Goal: Transaction & Acquisition: Purchase product/service

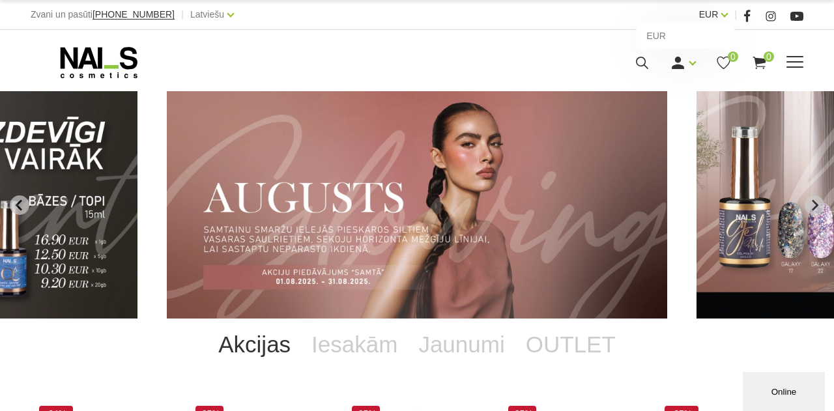
click at [719, 16] on link "EUR" at bounding box center [709, 15] width 20 height 16
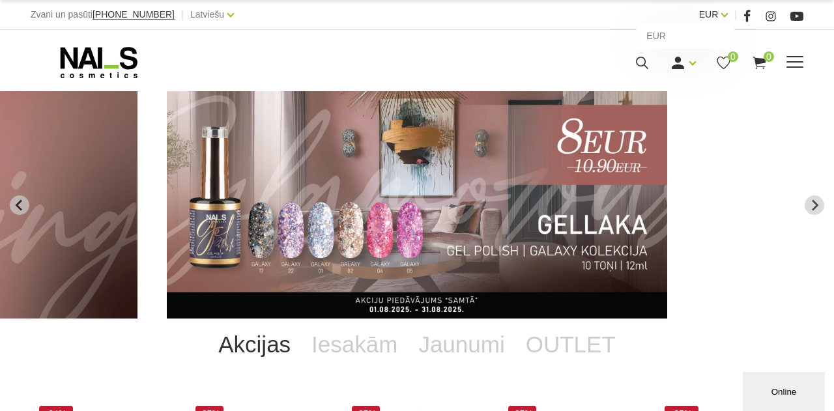
click at [719, 16] on link "EUR" at bounding box center [709, 15] width 20 height 16
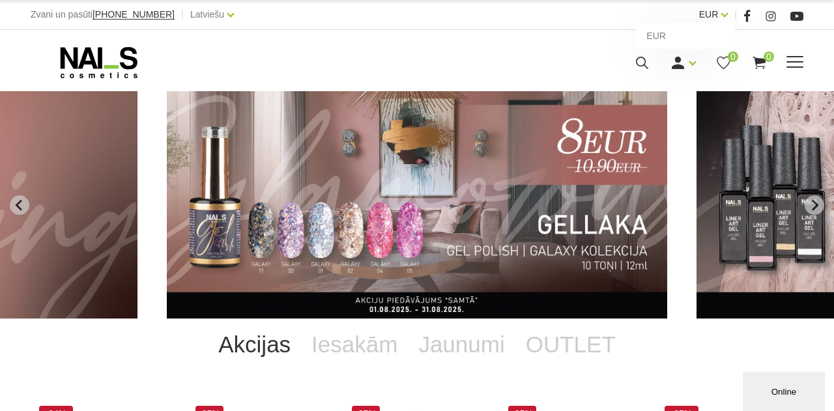
click at [719, 16] on link "EUR" at bounding box center [709, 15] width 20 height 16
click at [704, 12] on link "EUR" at bounding box center [709, 15] width 20 height 16
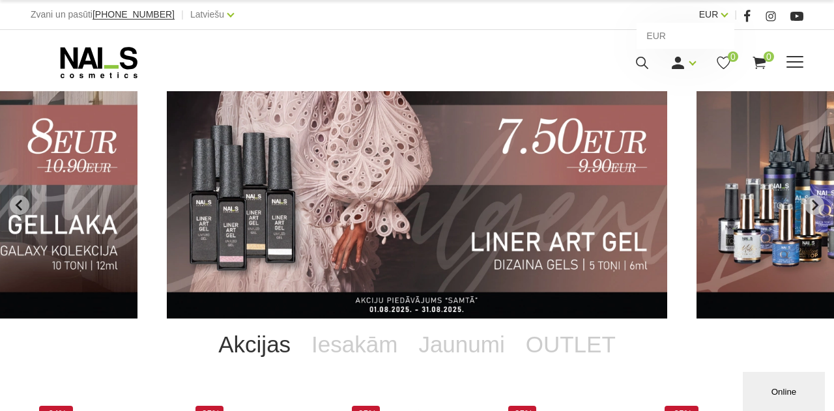
click at [719, 14] on link "EUR" at bounding box center [709, 15] width 20 height 16
click at [707, 10] on link "EUR" at bounding box center [709, 15] width 20 height 16
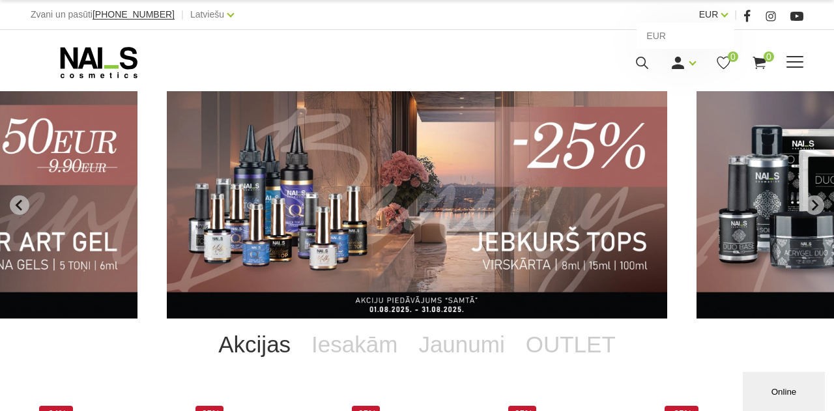
click at [719, 15] on link "EUR" at bounding box center [709, 15] width 20 height 16
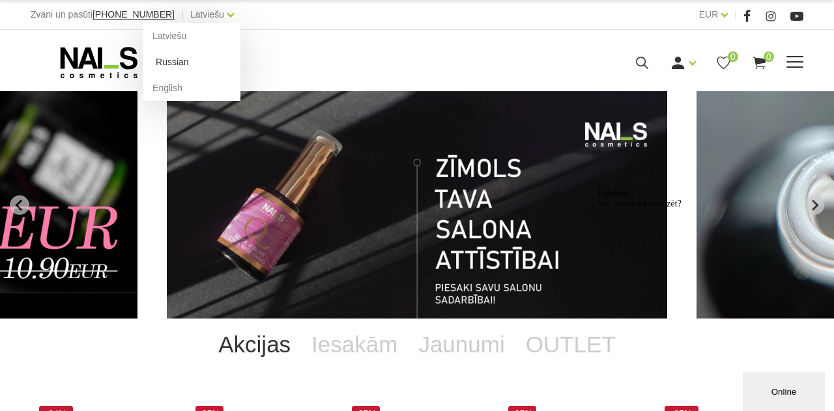
click at [166, 64] on link "Russian" at bounding box center [192, 62] width 98 height 26
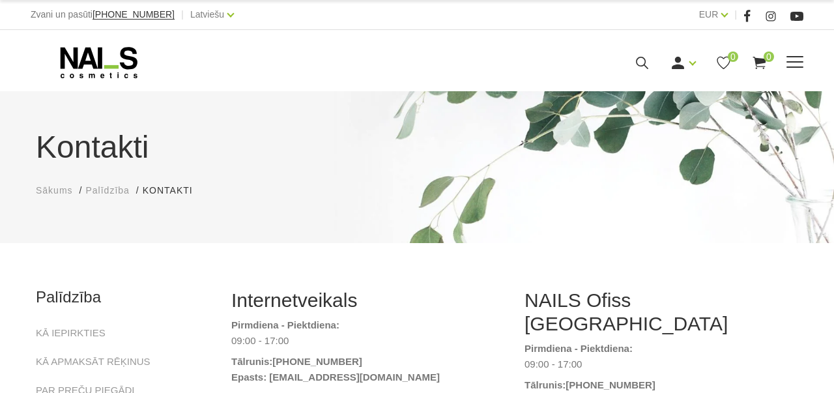
click at [76, 66] on use at bounding box center [99, 62] width 77 height 31
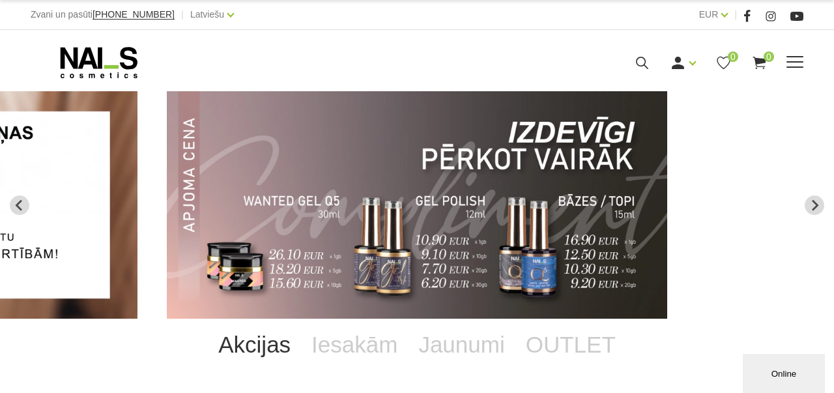
click at [76, 55] on use at bounding box center [99, 62] width 77 height 31
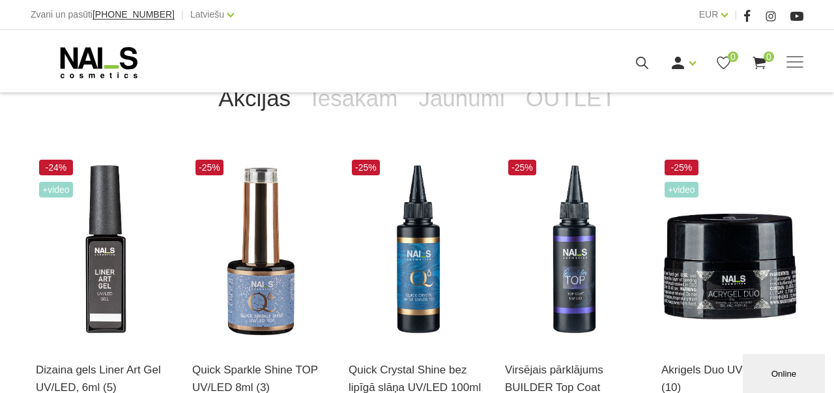
scroll to position [250, 0]
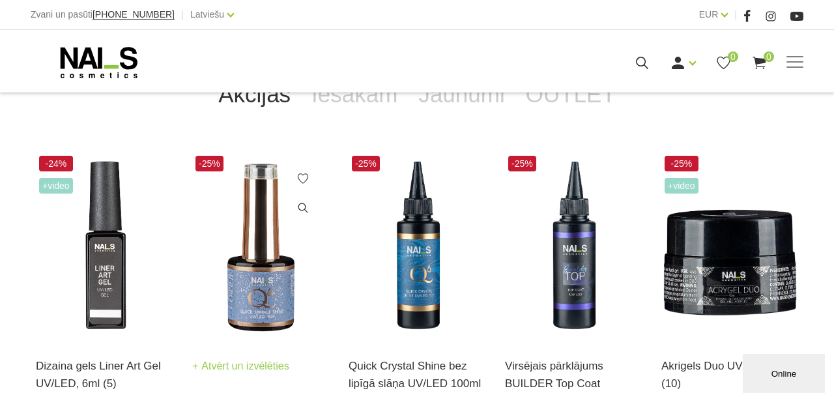
click at [266, 287] on img at bounding box center [260, 246] width 137 height 188
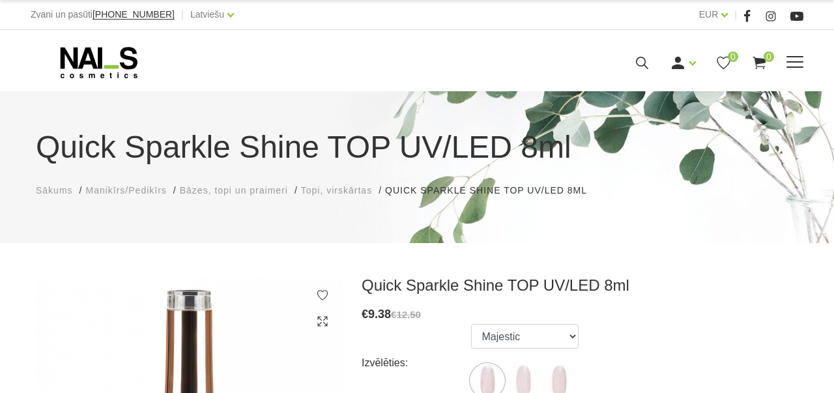
click at [793, 62] on span at bounding box center [794, 61] width 17 height 1
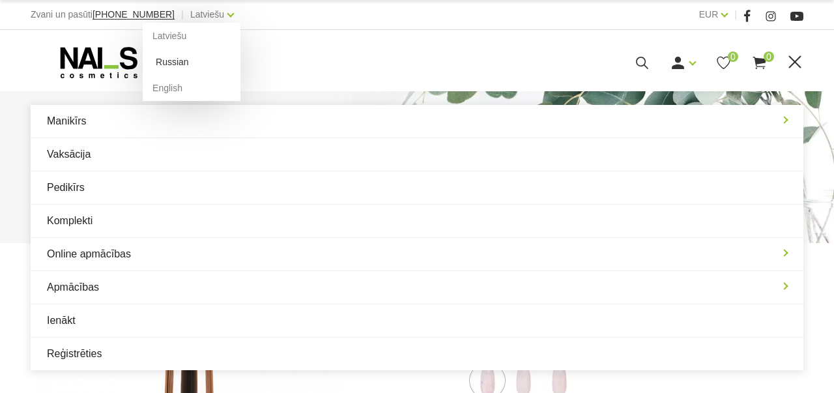
click at [159, 60] on link "Russian" at bounding box center [192, 62] width 98 height 26
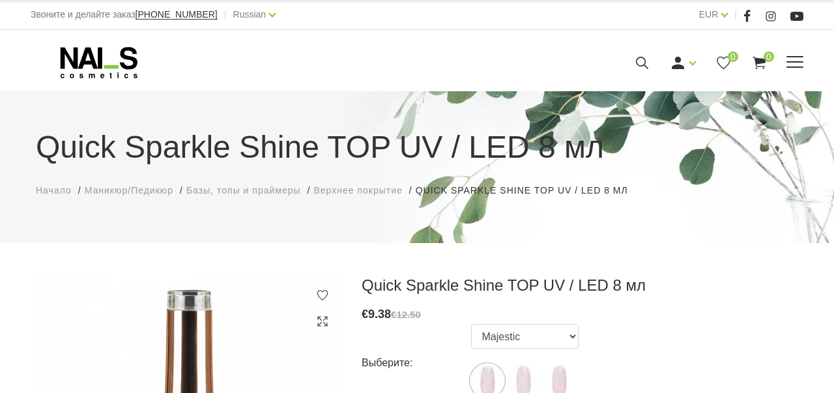
click at [792, 63] on span at bounding box center [794, 62] width 17 height 13
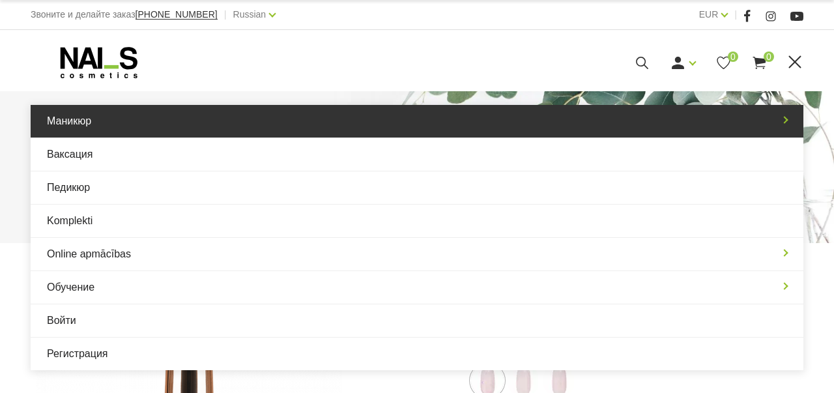
click at [109, 123] on link "Маникюр" at bounding box center [417, 121] width 773 height 33
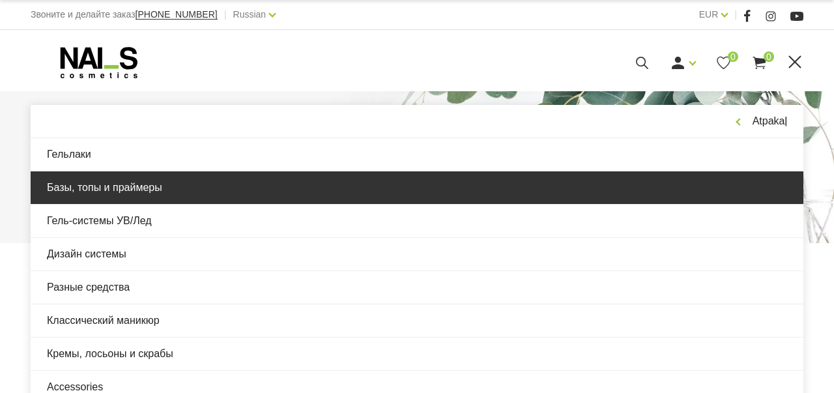
click at [103, 185] on link "Базы, топы и праймеры" at bounding box center [417, 187] width 773 height 33
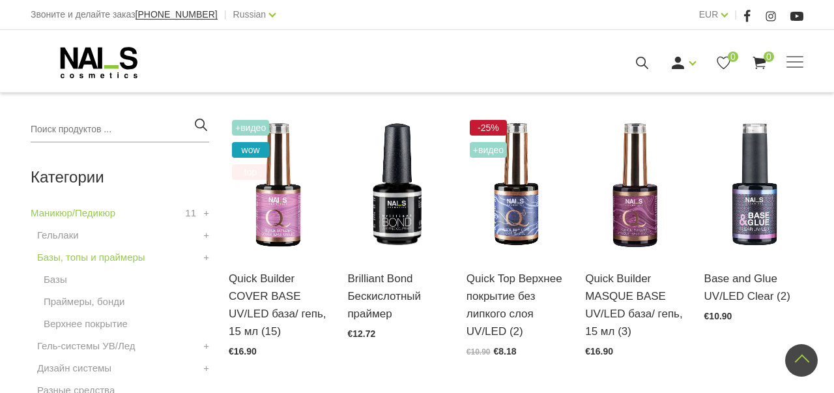
scroll to position [292, 0]
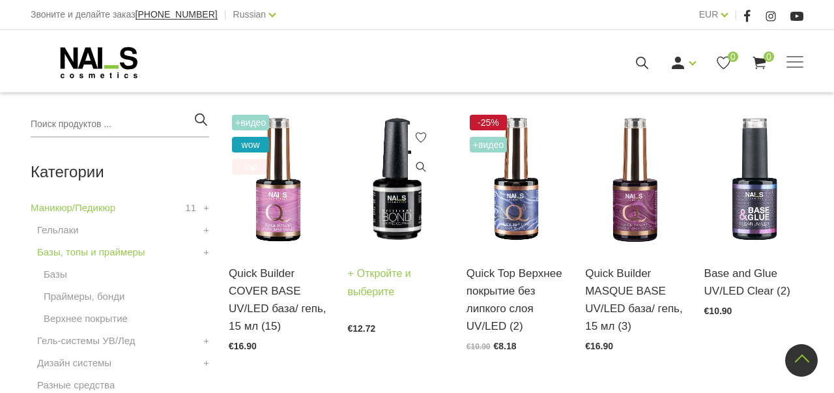
click at [406, 220] on img at bounding box center [396, 179] width 99 height 137
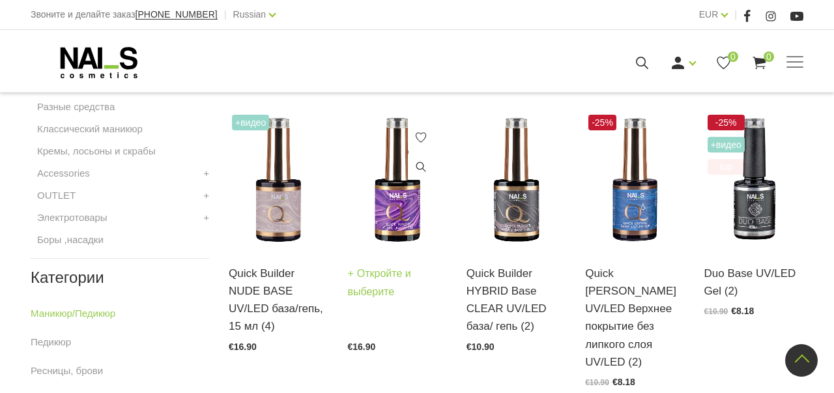
scroll to position [571, 0]
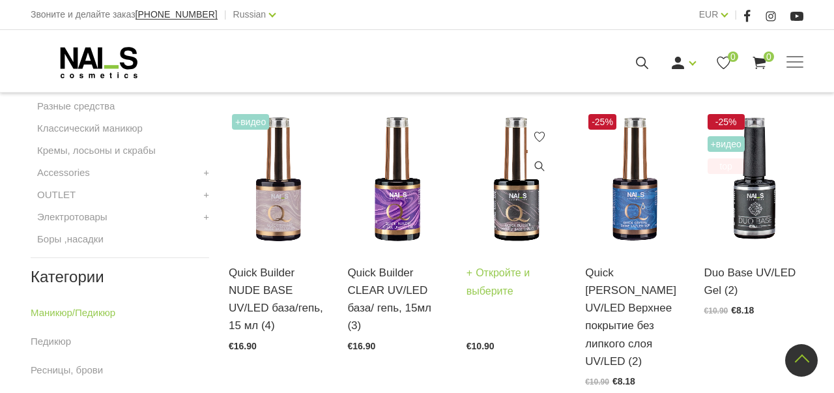
click at [524, 201] on img at bounding box center [515, 179] width 99 height 137
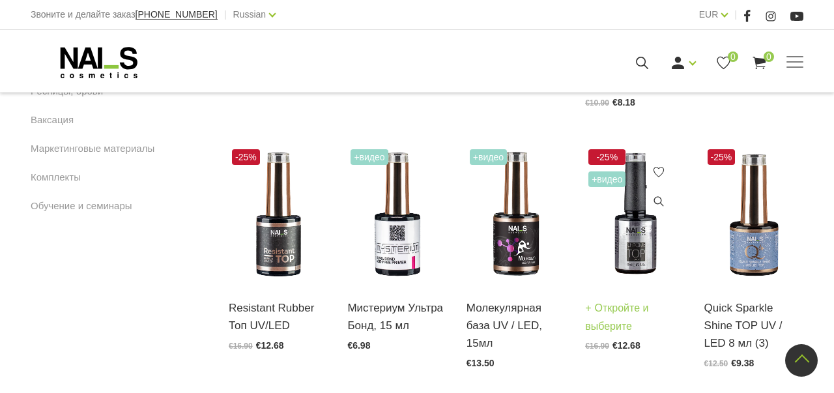
scroll to position [856, 0]
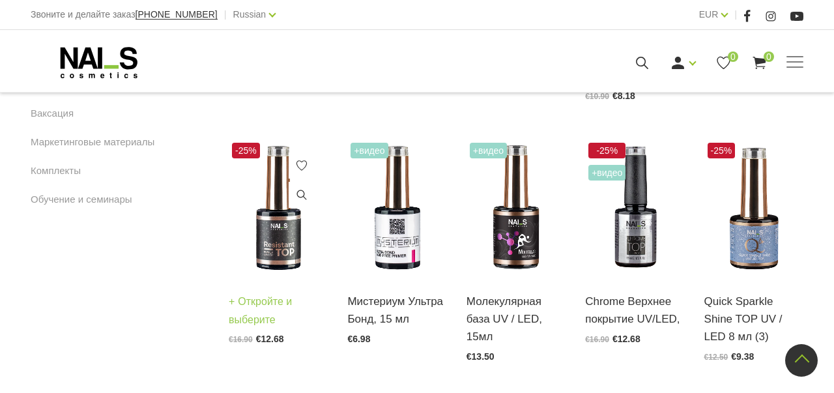
click at [283, 217] on img at bounding box center [278, 207] width 99 height 137
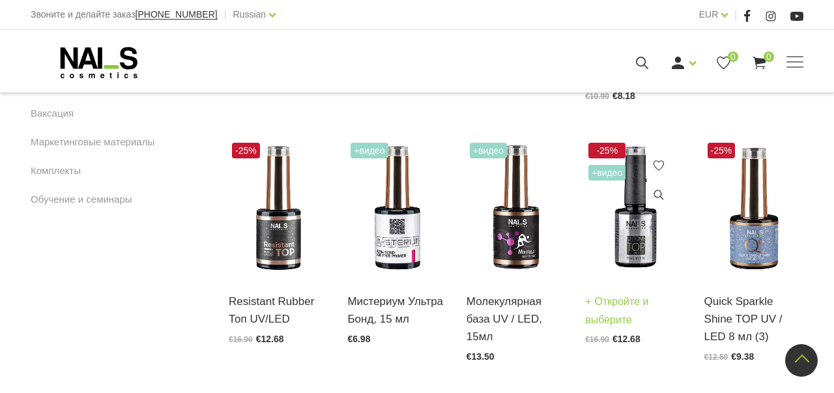
click at [633, 214] on img at bounding box center [634, 207] width 99 height 137
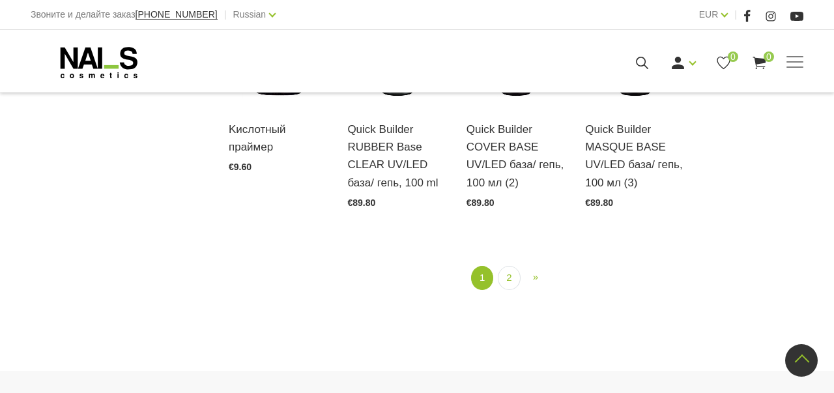
scroll to position [1664, 0]
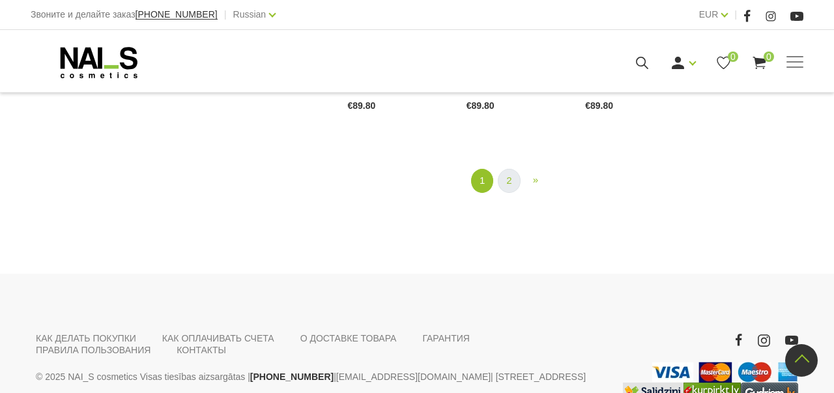
click at [504, 169] on link "2" at bounding box center [509, 181] width 22 height 24
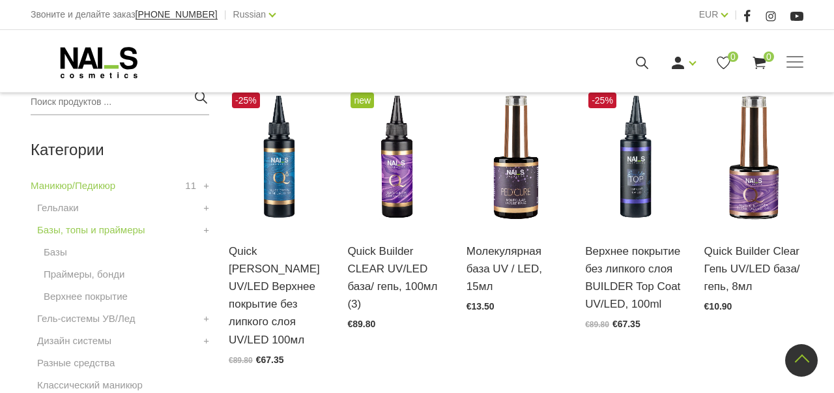
scroll to position [317, 0]
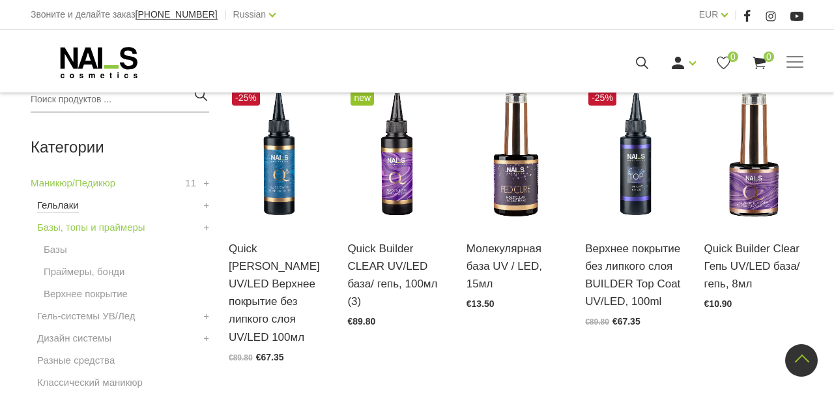
click at [72, 206] on link "Гельлаки" at bounding box center [58, 205] width 42 height 16
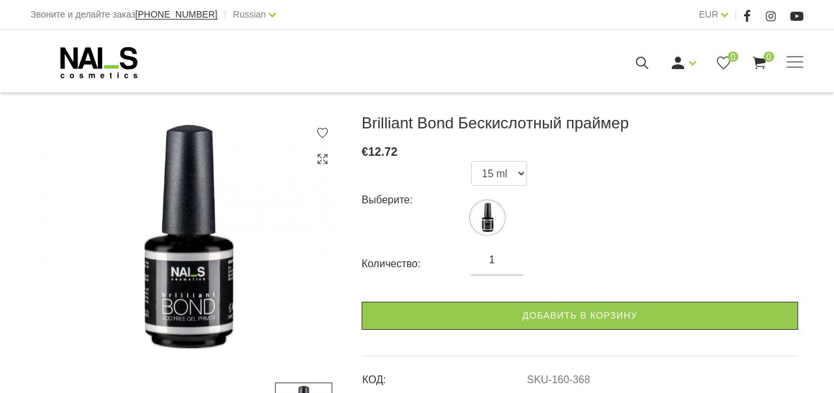
scroll to position [142, 0]
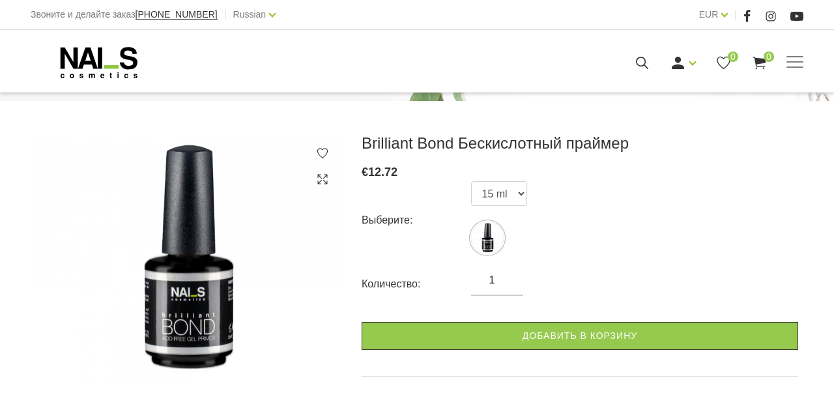
click at [508, 283] on input "1" at bounding box center [497, 280] width 52 height 16
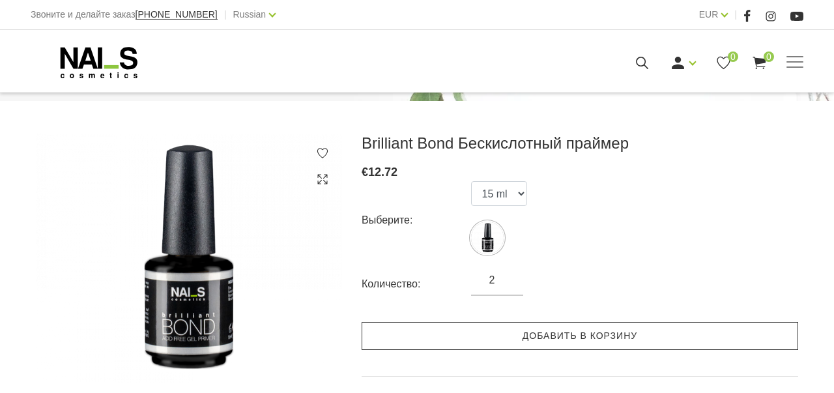
type input "2"
click at [565, 335] on link "Добавить в корзину" at bounding box center [580, 336] width 436 height 28
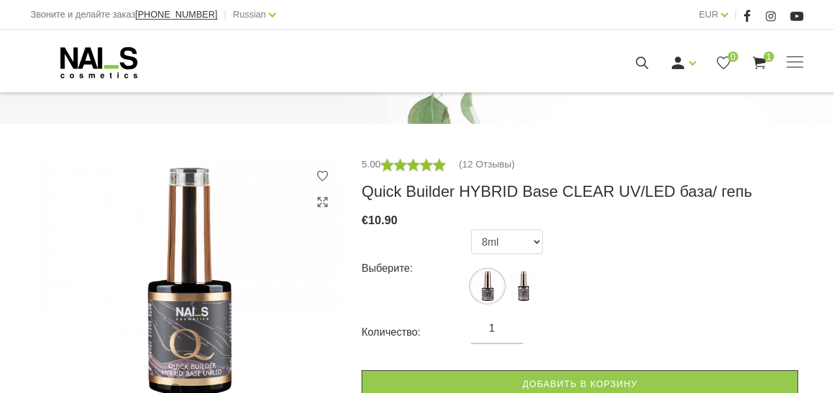
scroll to position [165, 0]
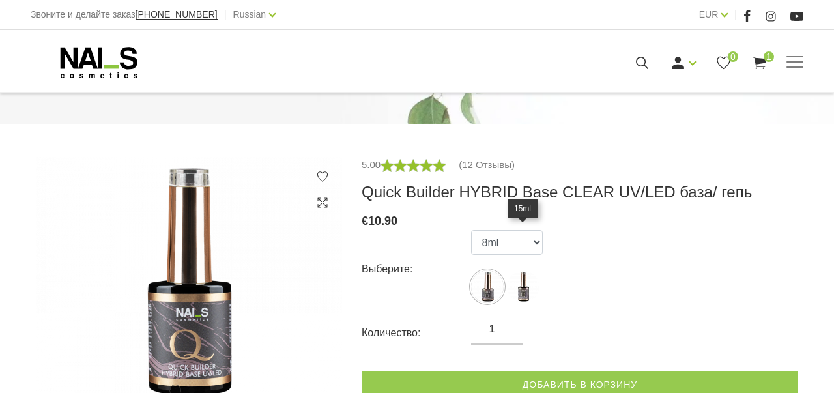
click at [522, 270] on img at bounding box center [523, 286] width 33 height 33
select select "5598"
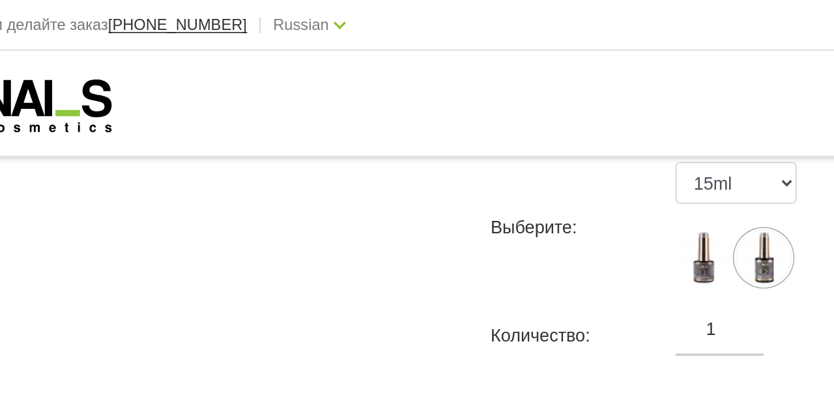
scroll to position [233, 0]
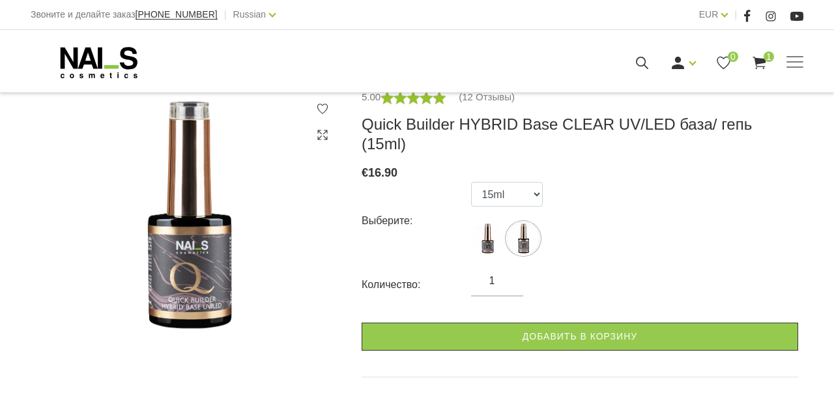
click at [507, 273] on input "1" at bounding box center [497, 281] width 52 height 16
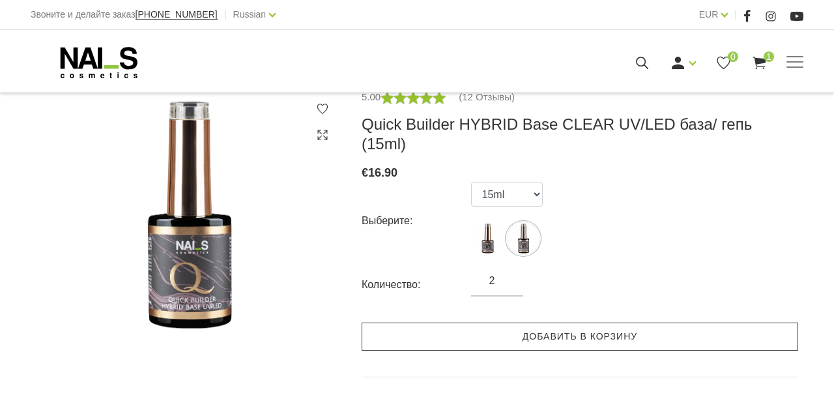
type input "2"
click at [580, 322] on link "Добавить в корзину" at bounding box center [580, 336] width 436 height 28
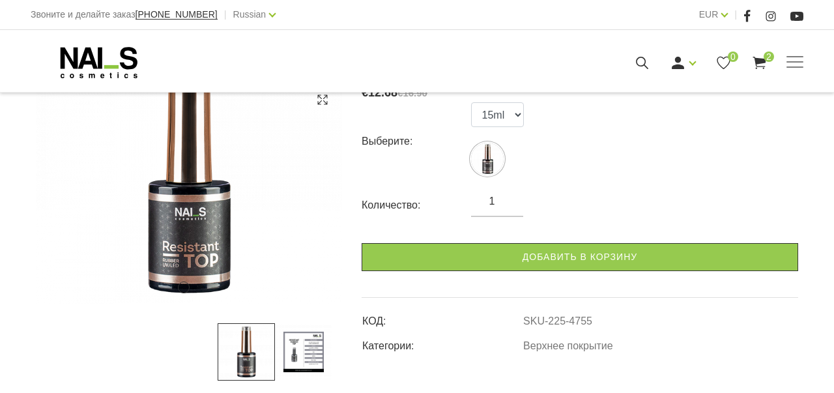
scroll to position [223, 0]
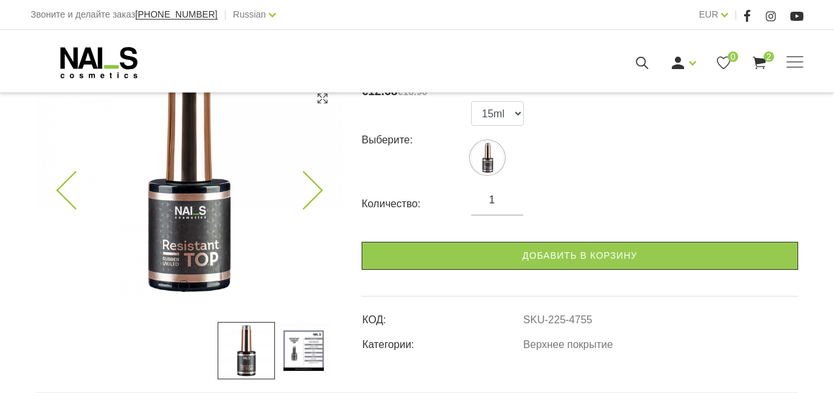
click at [167, 267] on img at bounding box center [189, 177] width 306 height 249
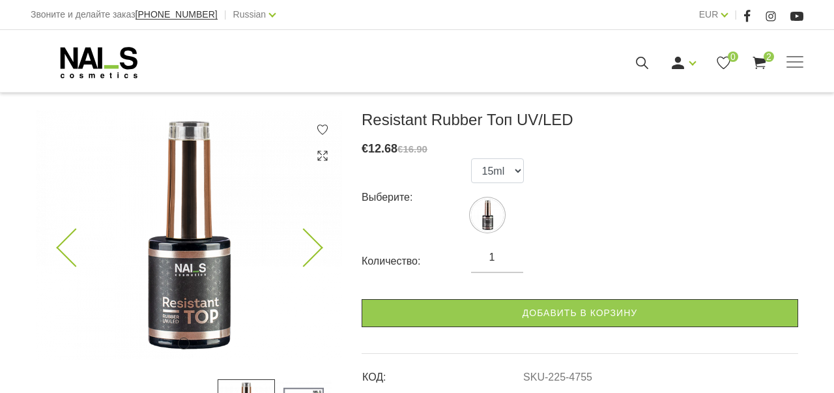
scroll to position [165, 0]
click at [507, 257] on input "1" at bounding box center [497, 257] width 52 height 16
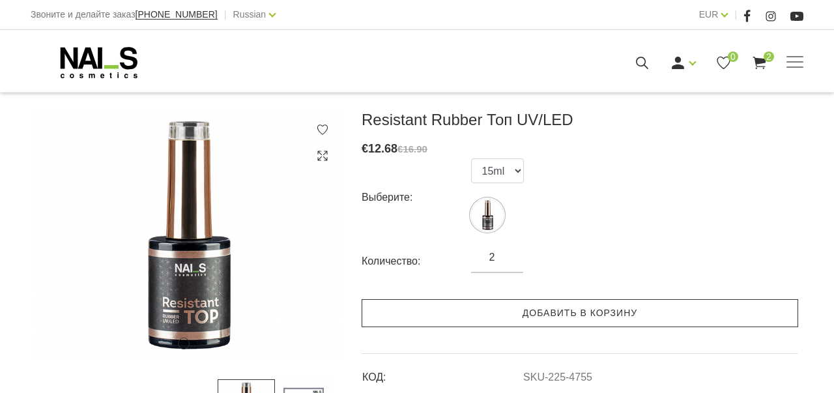
type input "2"
click at [587, 315] on link "Добавить в корзину" at bounding box center [580, 313] width 436 height 28
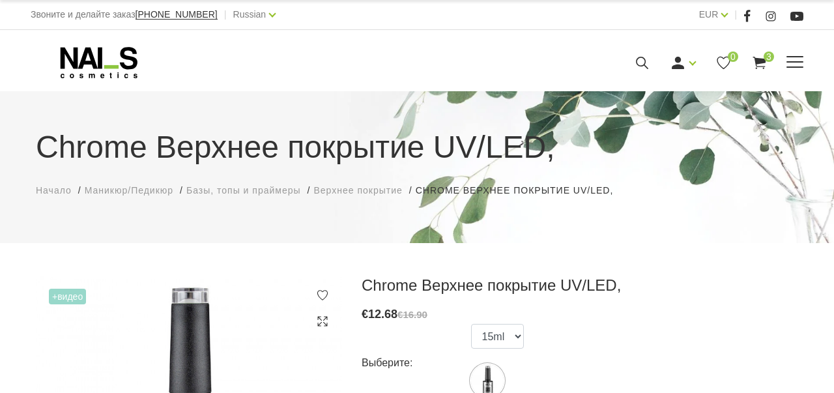
click at [760, 62] on use at bounding box center [758, 63] width 13 height 12
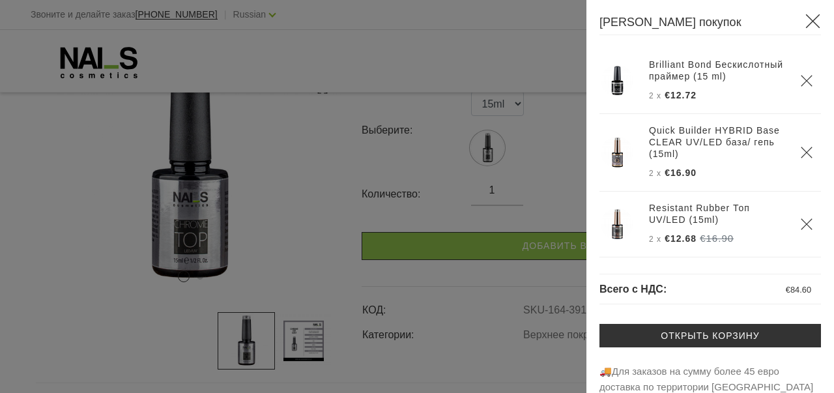
click at [814, 17] on icon at bounding box center [812, 21] width 16 height 16
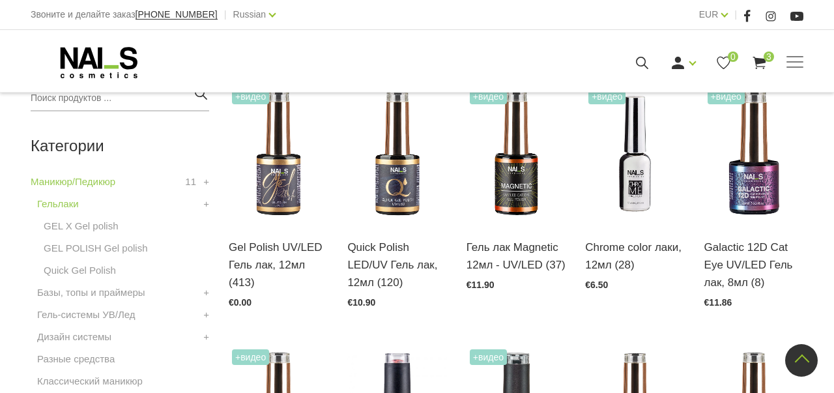
scroll to position [329, 0]
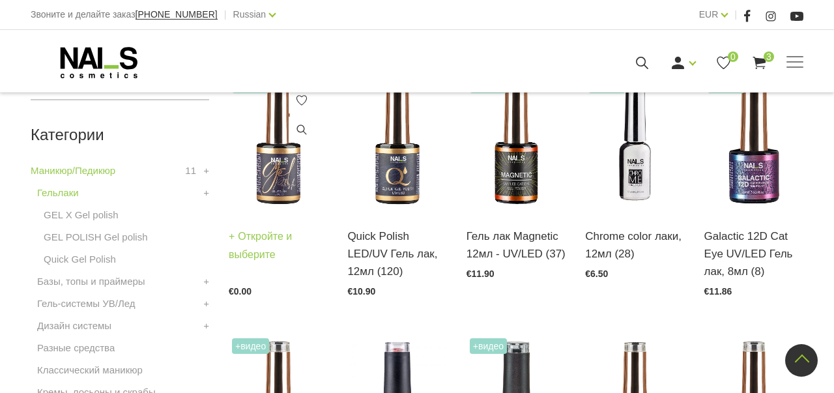
click at [279, 157] on img at bounding box center [278, 142] width 99 height 137
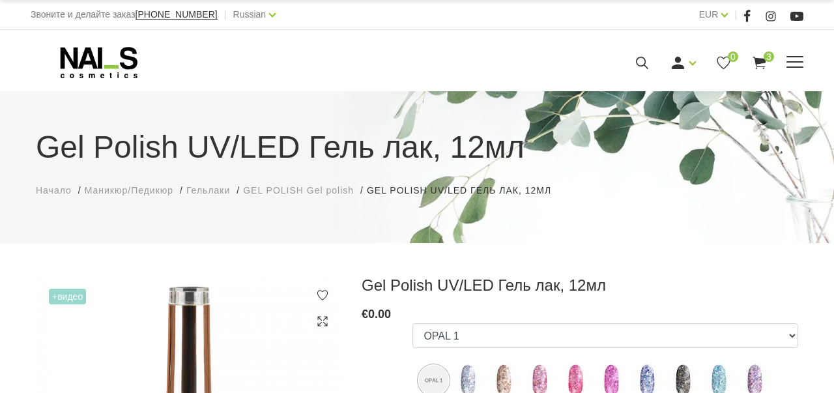
click at [760, 58] on use at bounding box center [758, 63] width 13 height 12
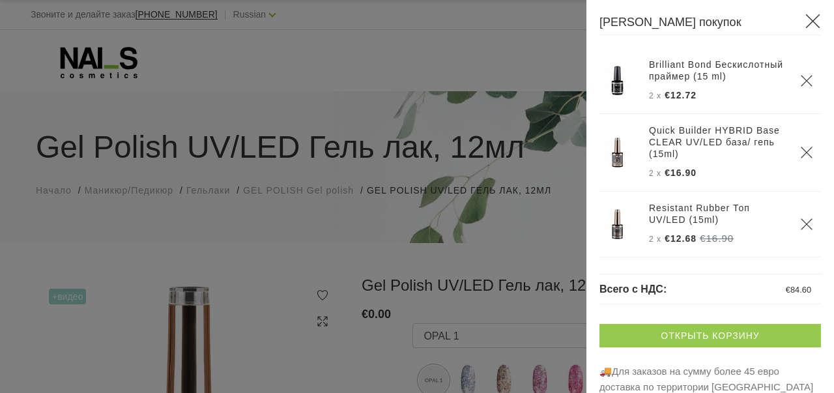
click at [685, 340] on link "Открыть корзину" at bounding box center [709, 335] width 221 height 23
